Goal: Obtain resource: Obtain resource

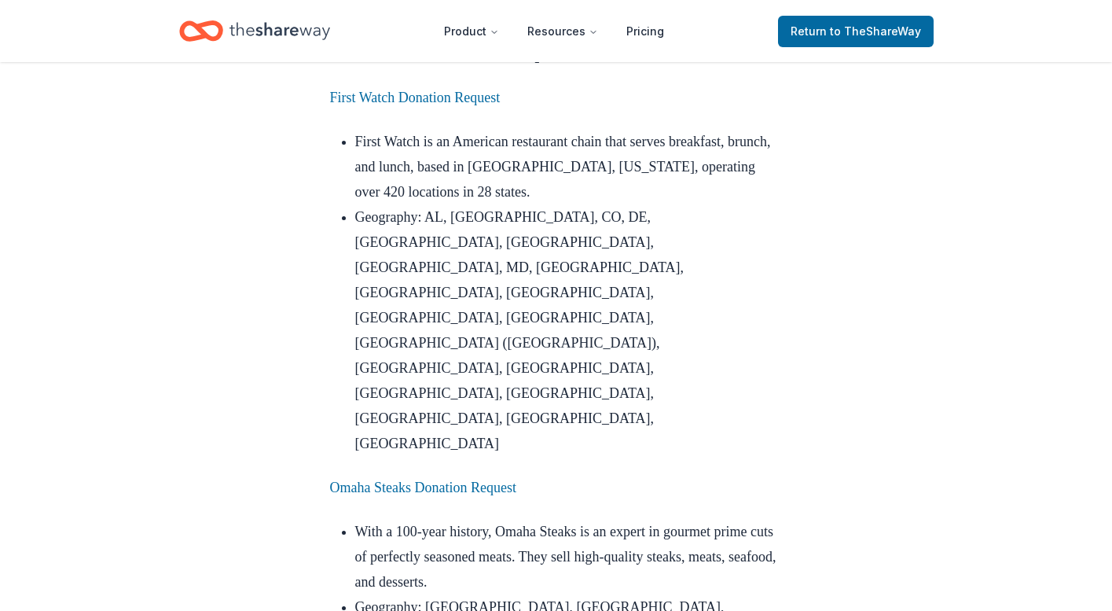
scroll to position [1458, 0]
click at [487, 478] on link "Omaha Steaks Donation Request" at bounding box center [423, 486] width 186 height 16
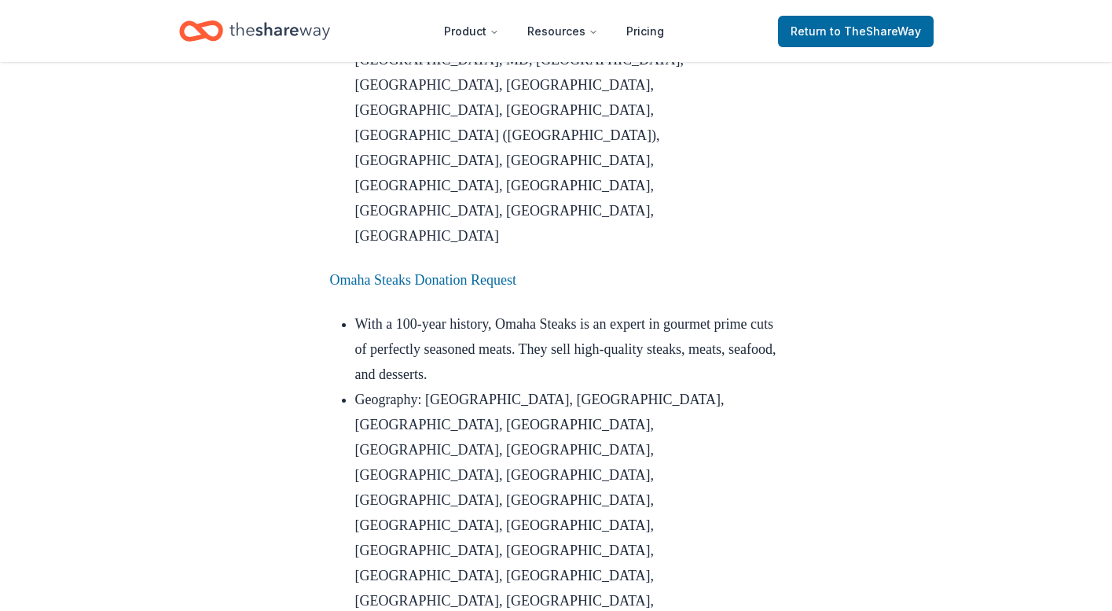
scroll to position [1665, 0]
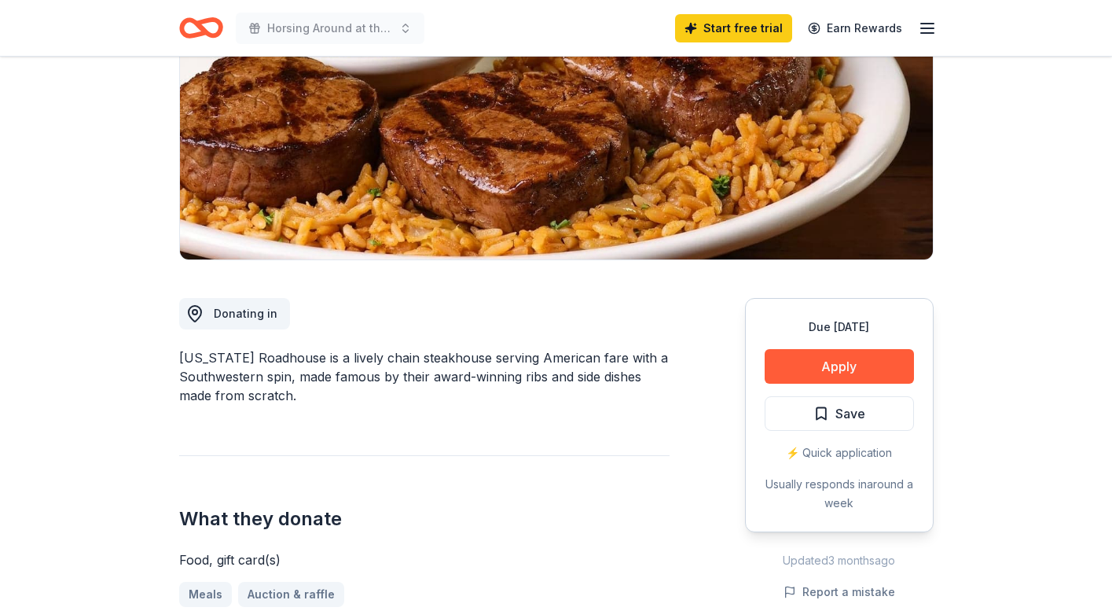
scroll to position [223, 0]
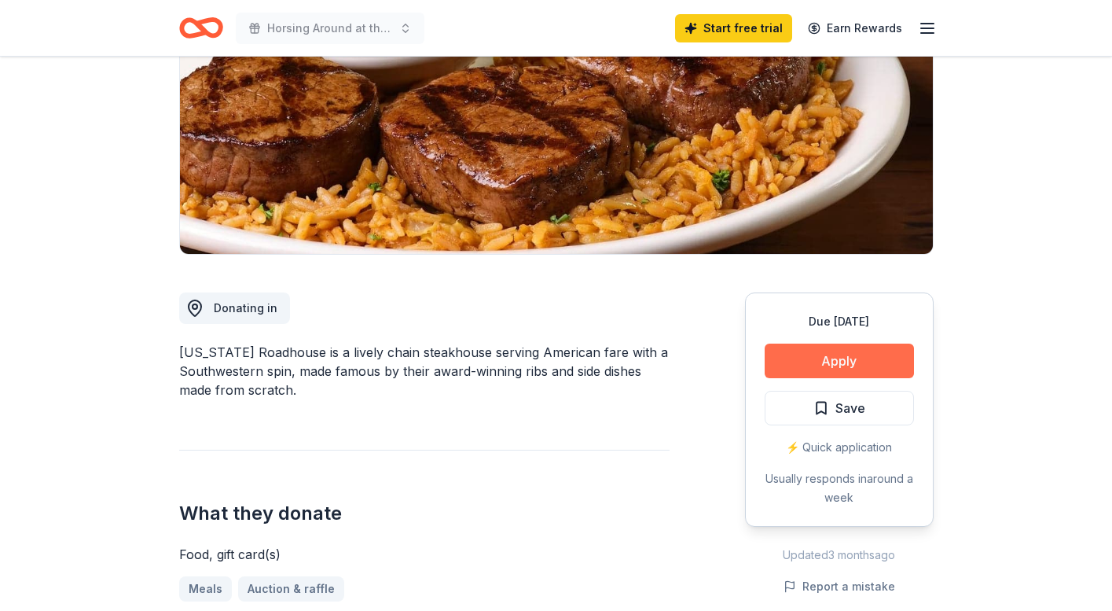
click at [810, 356] on button "Apply" at bounding box center [839, 360] width 149 height 35
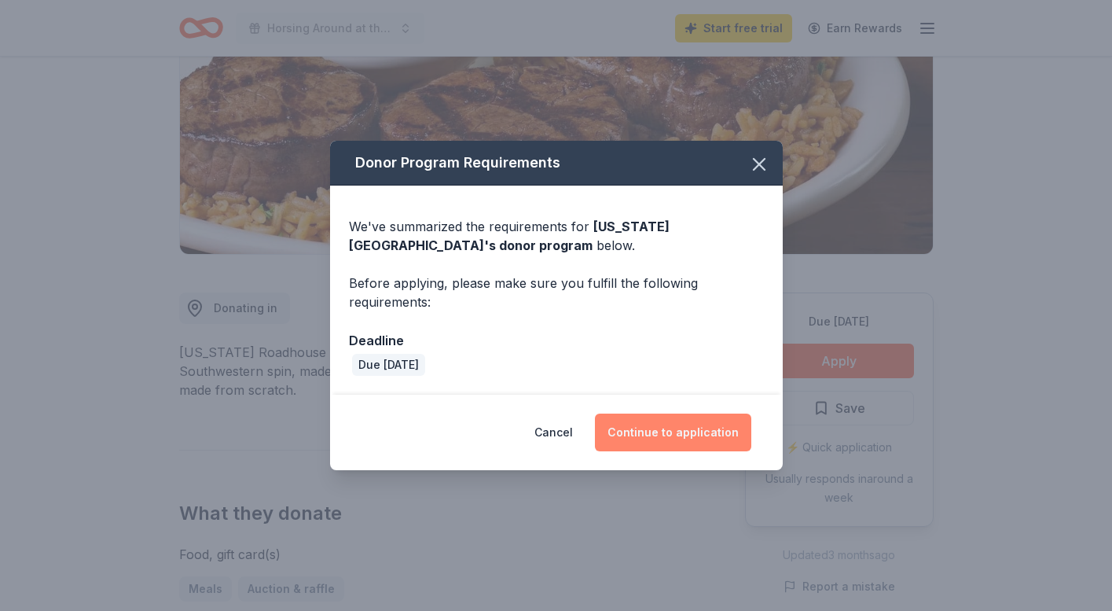
click at [659, 427] on button "Continue to application" at bounding box center [673, 432] width 156 height 38
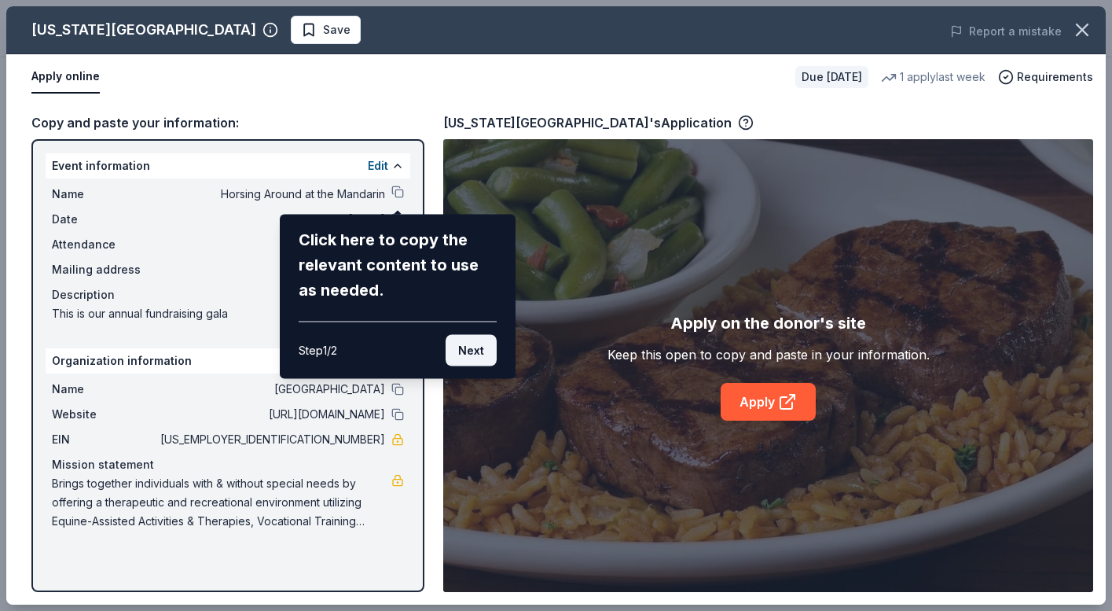
click at [468, 354] on button "Next" at bounding box center [471, 350] width 51 height 31
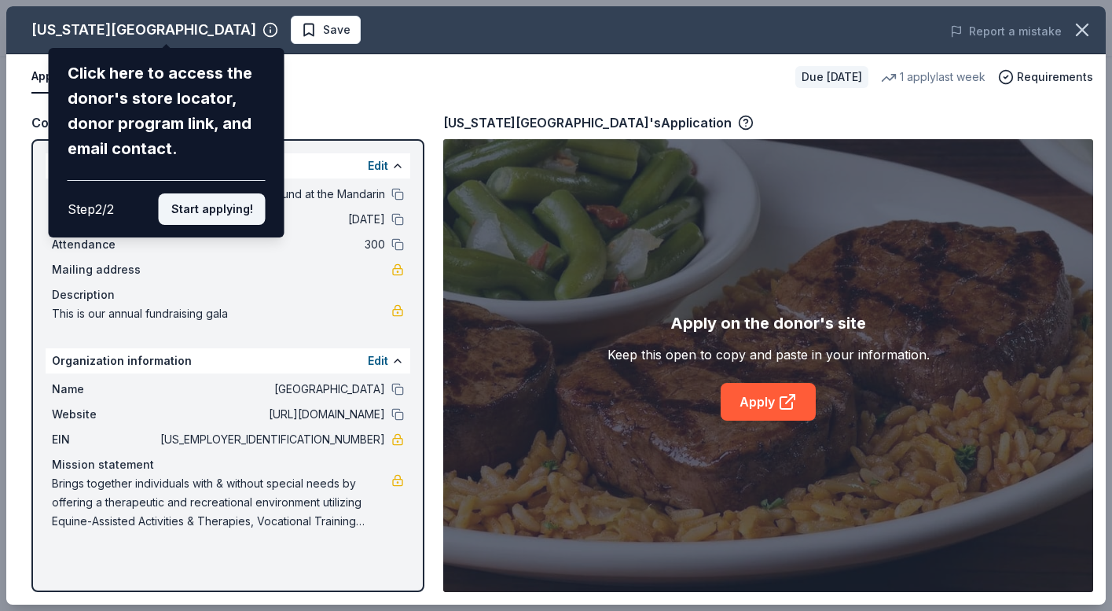
click at [203, 219] on button "Start applying!" at bounding box center [212, 208] width 107 height 31
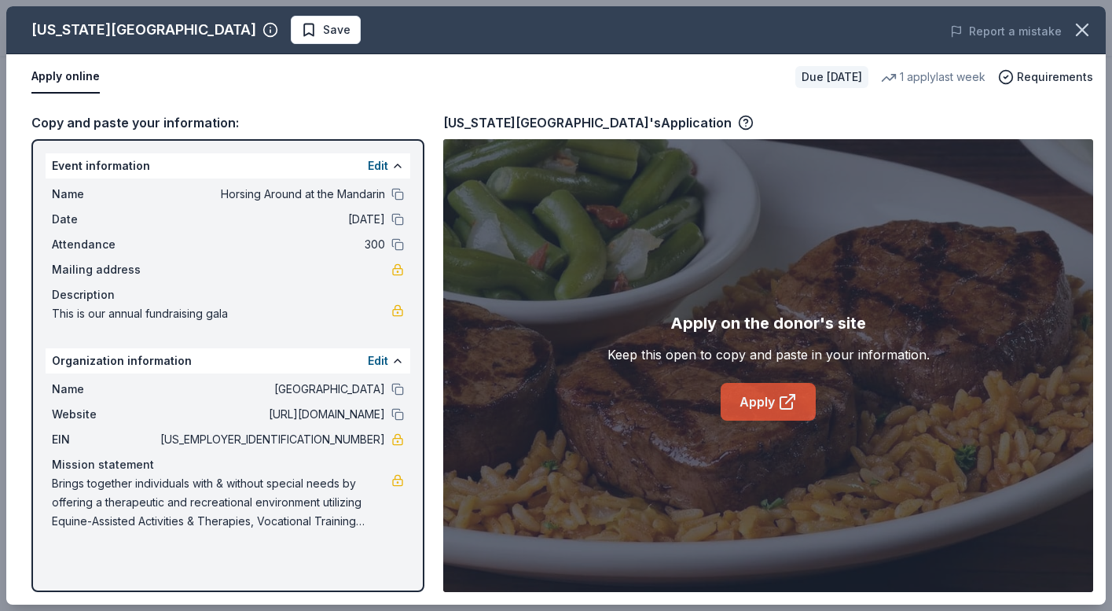
click at [760, 406] on link "Apply" at bounding box center [768, 402] width 95 height 38
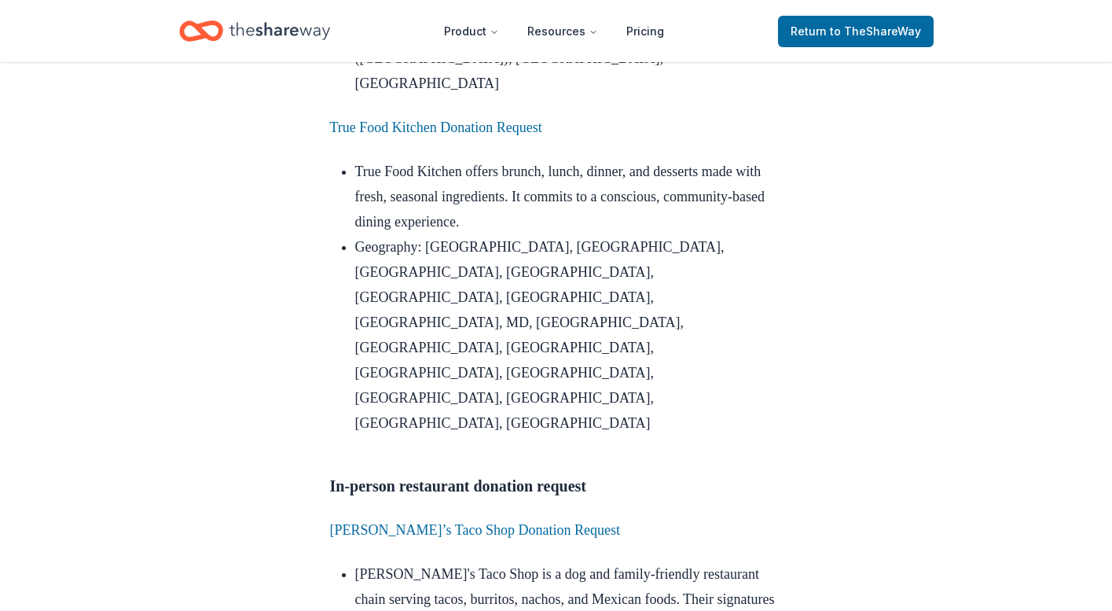
scroll to position [2818, 0]
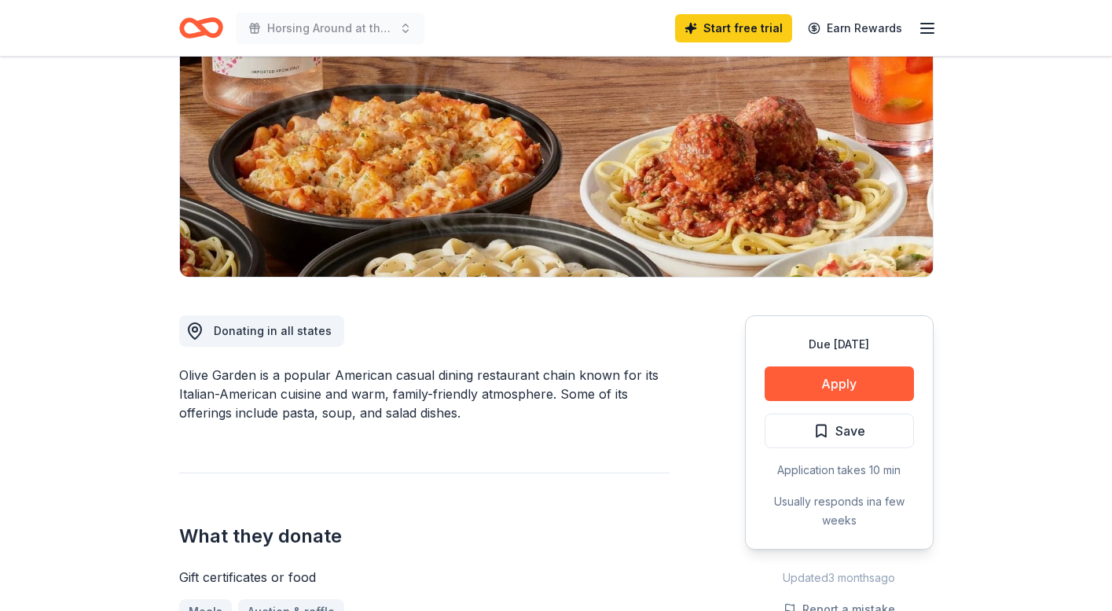
scroll to position [202, 0]
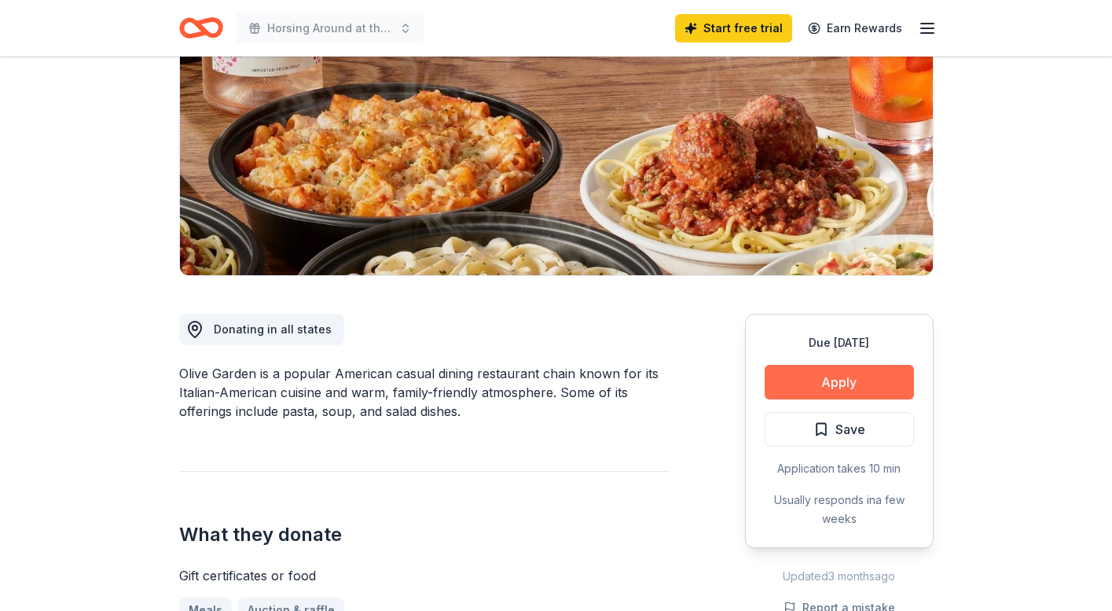
click at [816, 388] on button "Apply" at bounding box center [839, 382] width 149 height 35
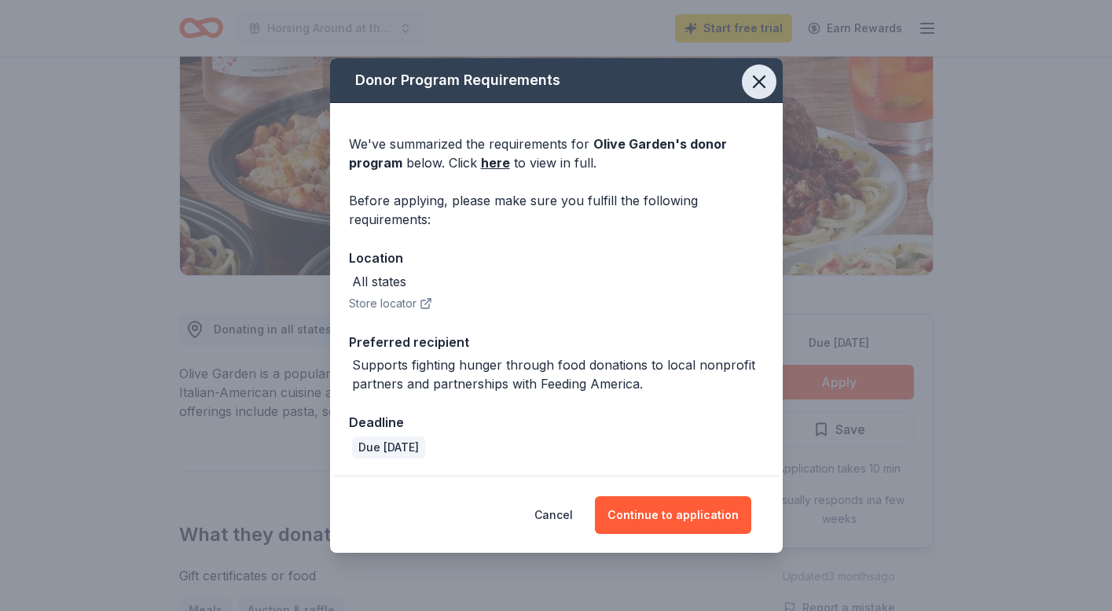
click at [751, 80] on icon "button" at bounding box center [759, 82] width 22 height 22
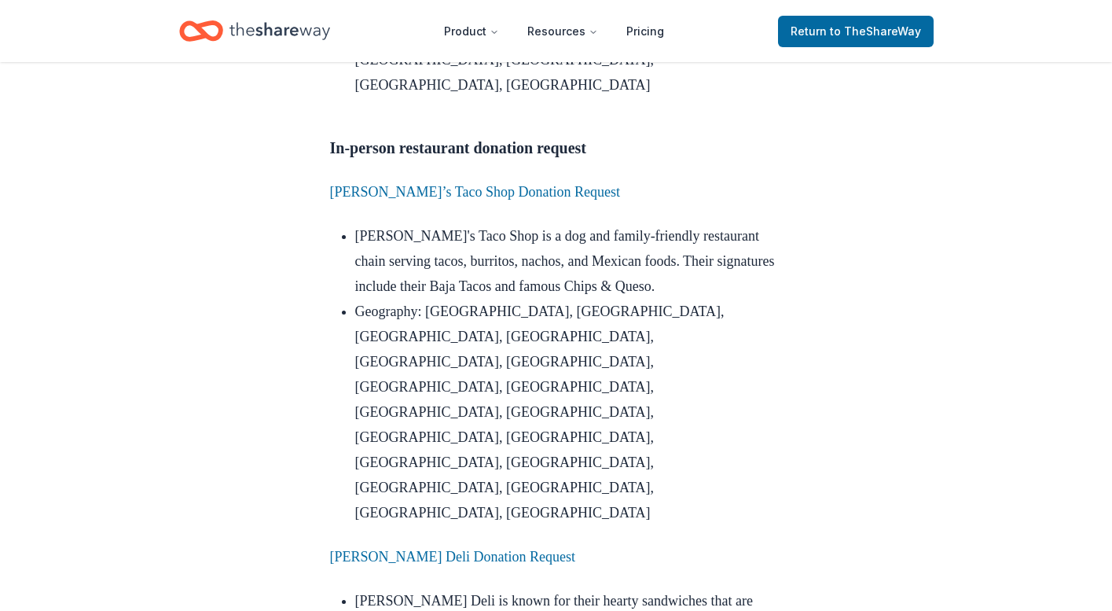
scroll to position [3152, 0]
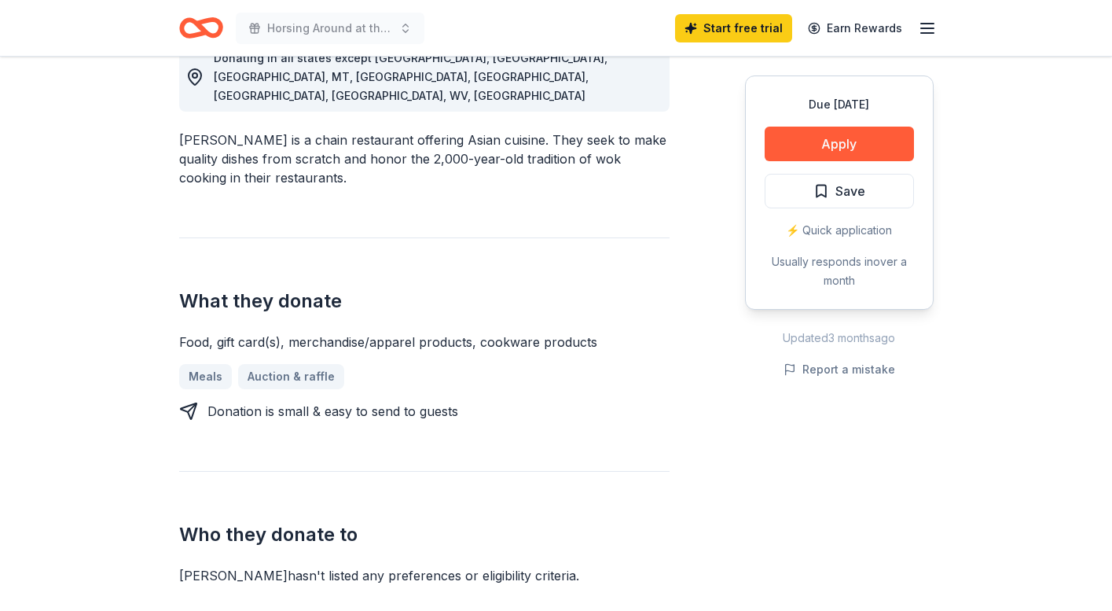
scroll to position [469, 0]
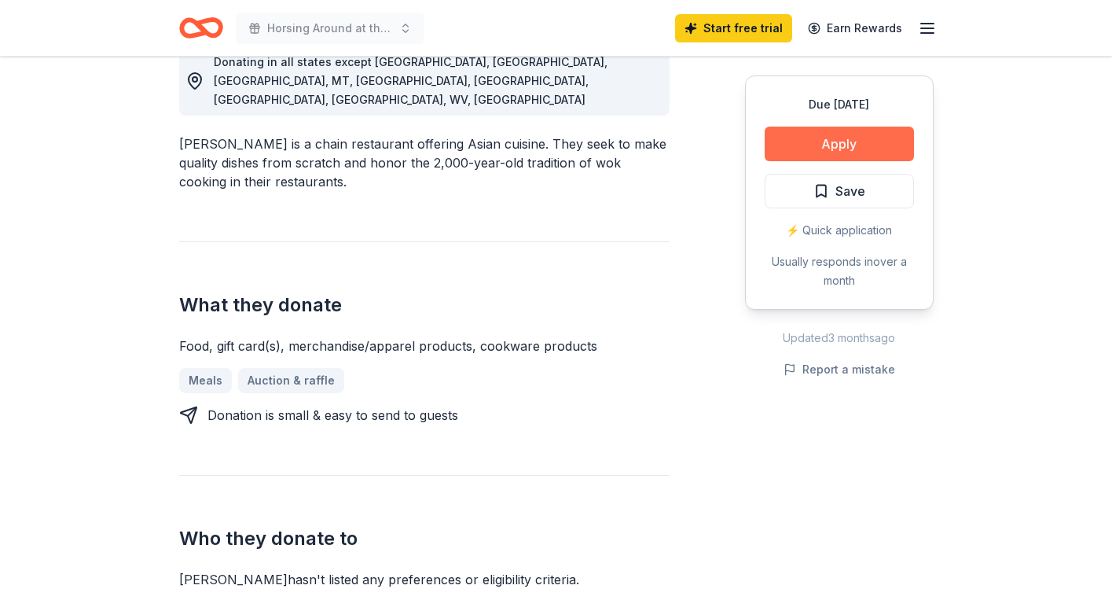
click at [842, 145] on button "Apply" at bounding box center [839, 144] width 149 height 35
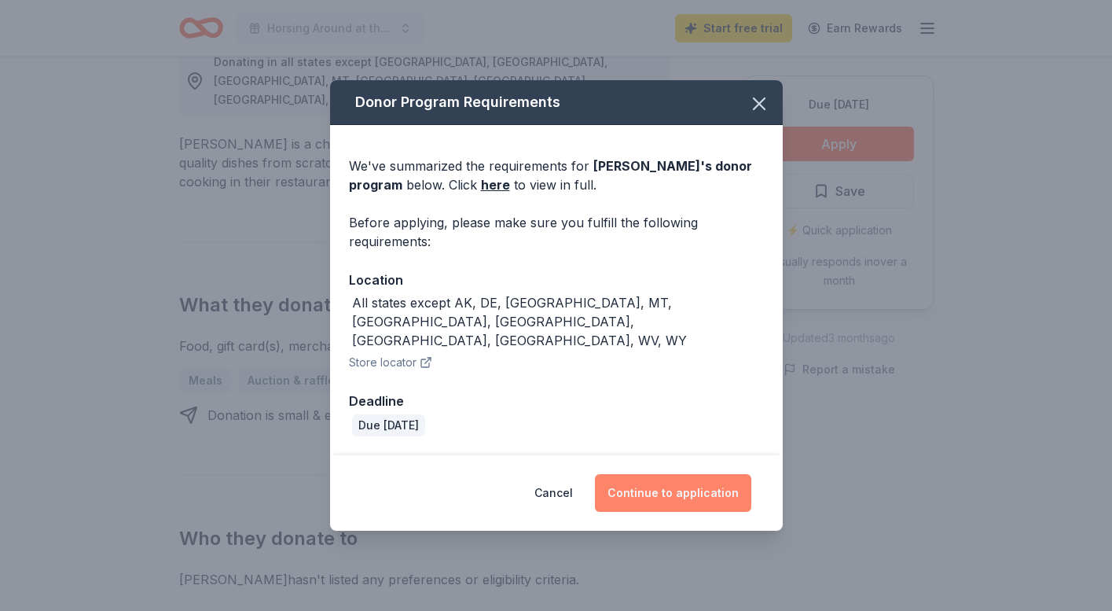
click at [643, 479] on button "Continue to application" at bounding box center [673, 493] width 156 height 38
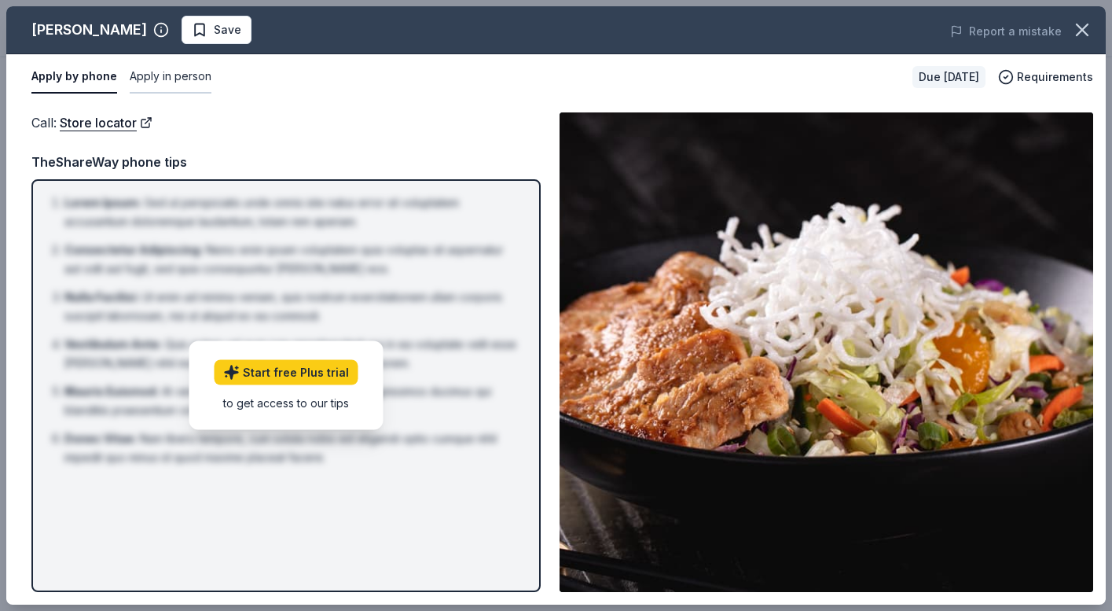
click at [183, 71] on button "Apply in person" at bounding box center [171, 77] width 82 height 33
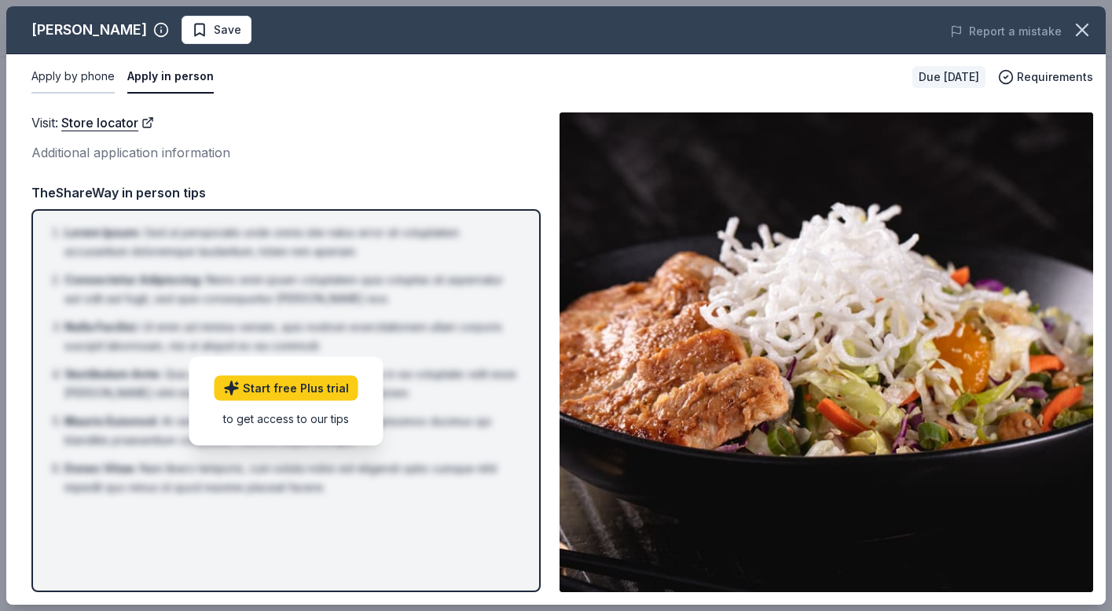
click at [89, 82] on button "Apply by phone" at bounding box center [72, 77] width 83 height 33
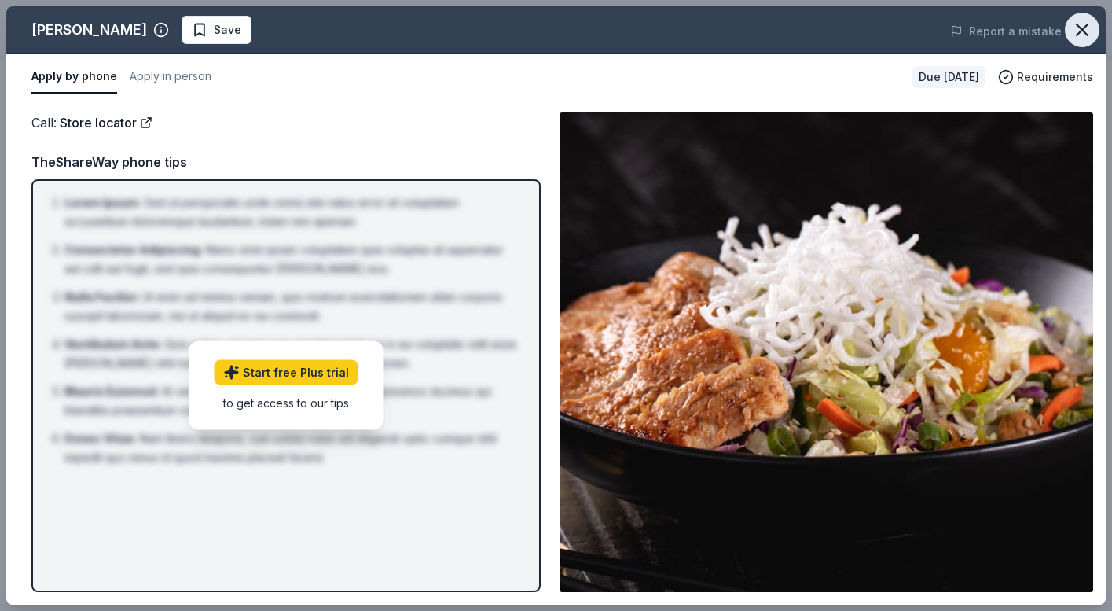
click at [1086, 27] on icon "button" at bounding box center [1082, 30] width 22 height 22
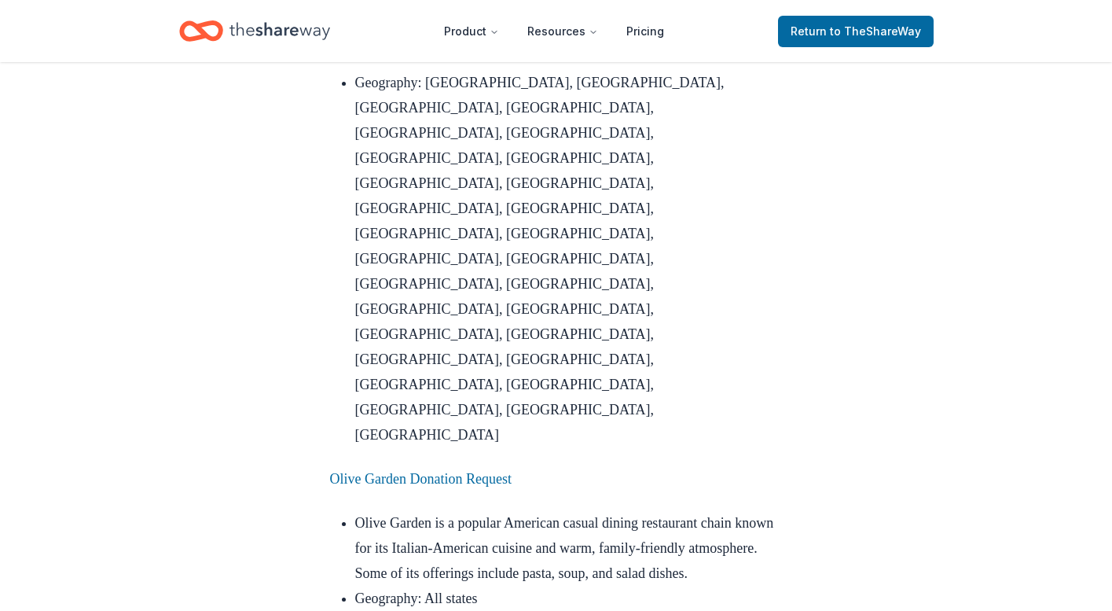
scroll to position [3923, 0]
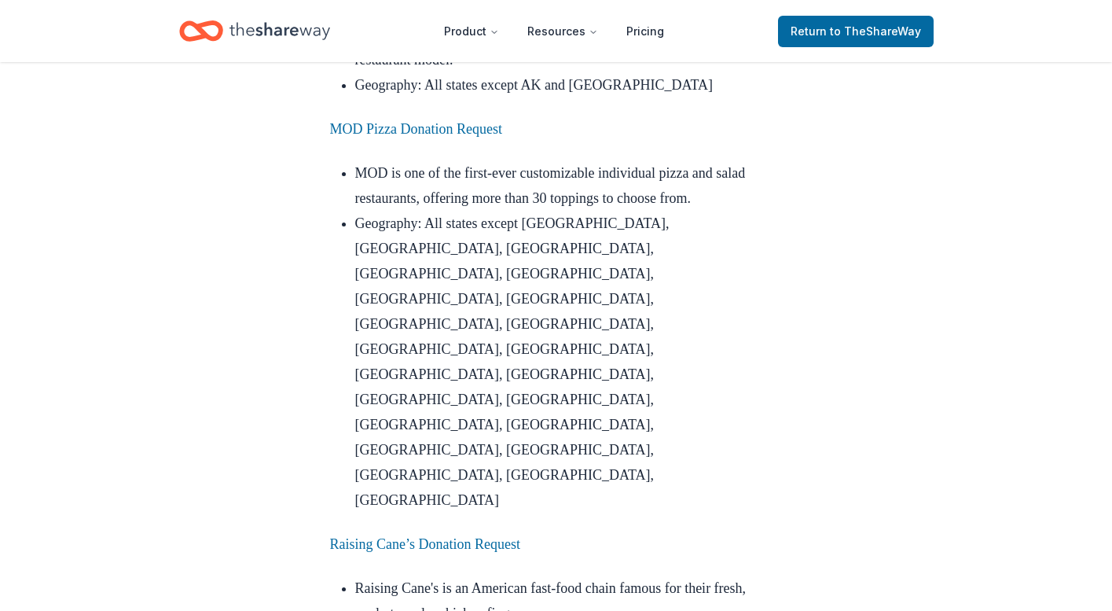
scroll to position [5939, 0]
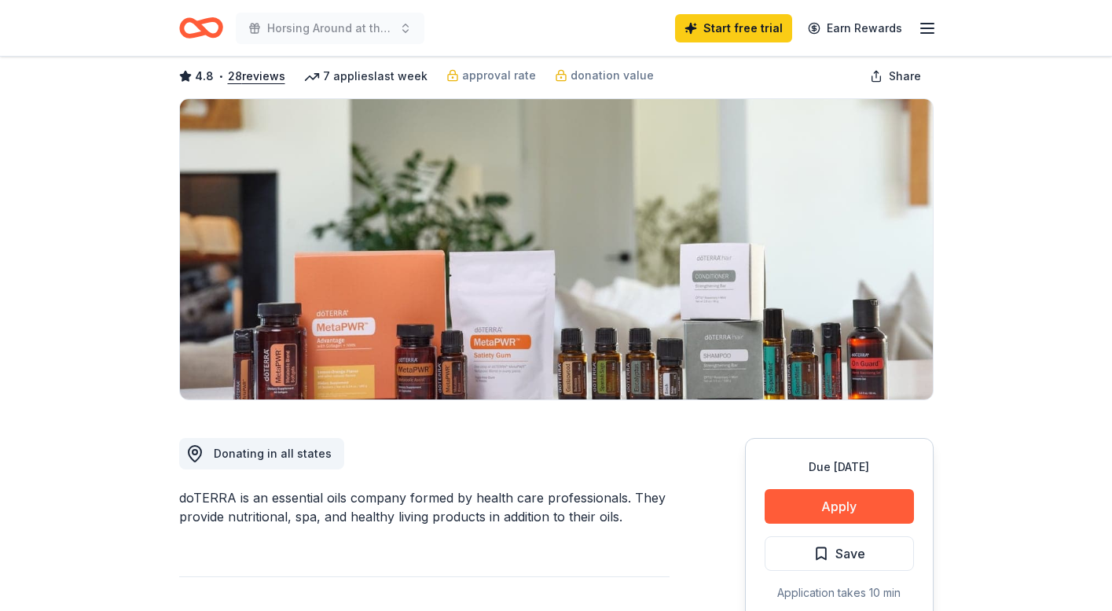
scroll to position [79, 0]
